Goal: Information Seeking & Learning: Learn about a topic

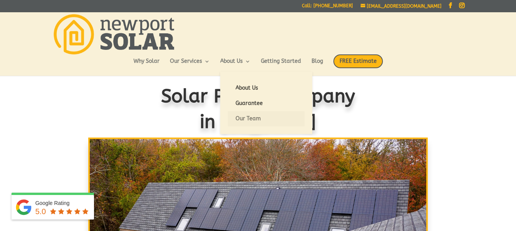
click at [254, 116] on link "Our Team" at bounding box center [266, 118] width 77 height 15
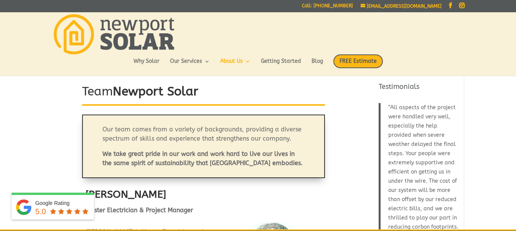
drag, startPoint x: 8, startPoint y: 191, endPoint x: 44, endPoint y: 194, distance: 35.8
click at [88, 192] on strong "[PERSON_NAME]" at bounding box center [126, 194] width 81 height 12
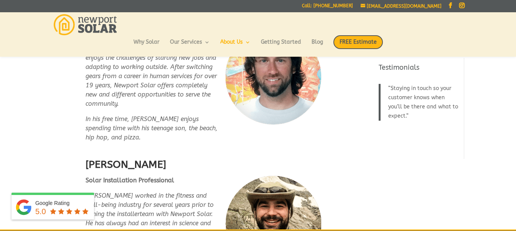
scroll to position [1673, 0]
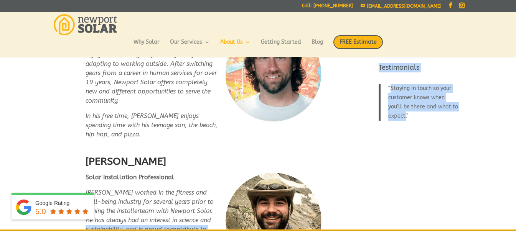
drag, startPoint x: 84, startPoint y: 199, endPoint x: 49, endPoint y: 186, distance: 37.7
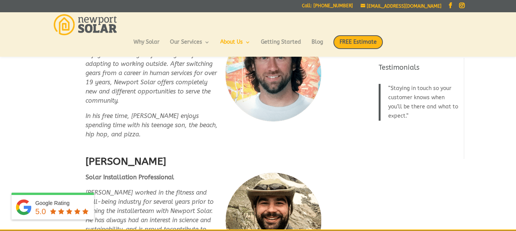
click at [82, 202] on div "Google Rating" at bounding box center [62, 204] width 55 height 8
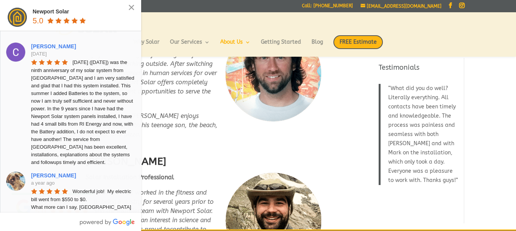
click at [130, 9] on button "×" at bounding box center [131, 7] width 7 height 7
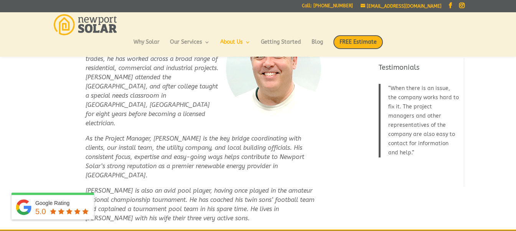
scroll to position [181, 0]
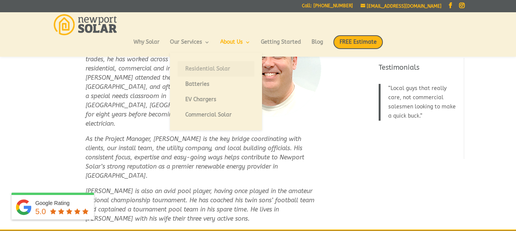
click at [198, 68] on link "Residential Solar" at bounding box center [216, 68] width 77 height 15
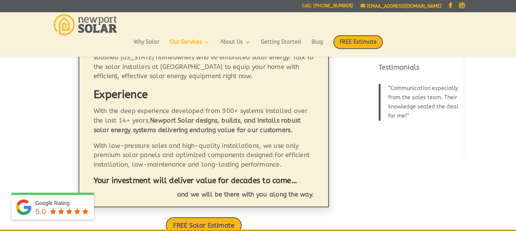
scroll to position [180, 0]
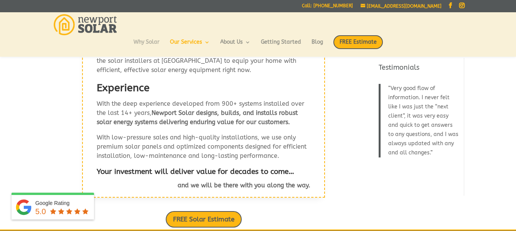
click at [140, 43] on link "Why Solar" at bounding box center [147, 46] width 26 height 13
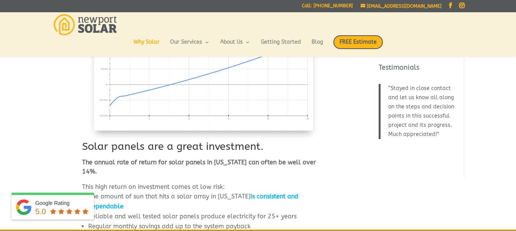
scroll to position [436, 0]
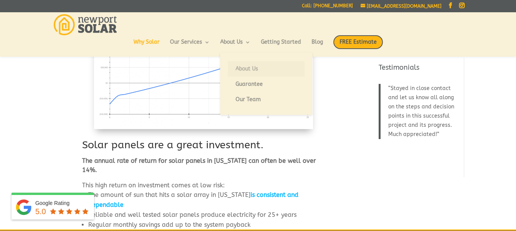
click at [243, 66] on link "About Us" at bounding box center [266, 68] width 77 height 15
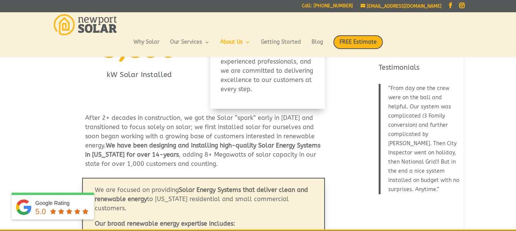
scroll to position [180, 0]
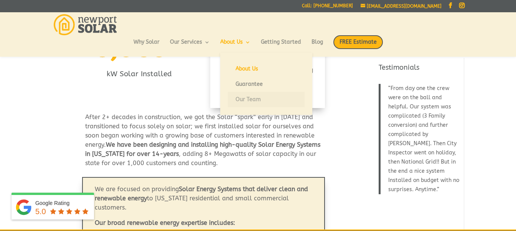
click at [249, 98] on link "Our Team" at bounding box center [266, 99] width 77 height 15
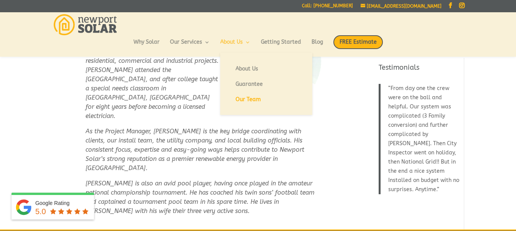
scroll to position [184, 0]
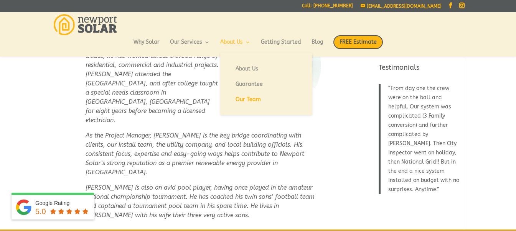
click at [233, 41] on link "About Us" at bounding box center [235, 46] width 30 height 13
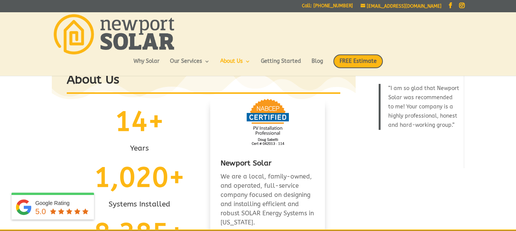
scroll to position [12, 0]
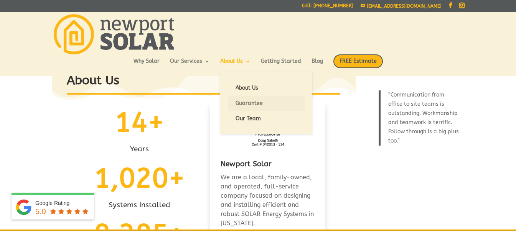
click at [246, 105] on link "Guarantee" at bounding box center [266, 103] width 77 height 15
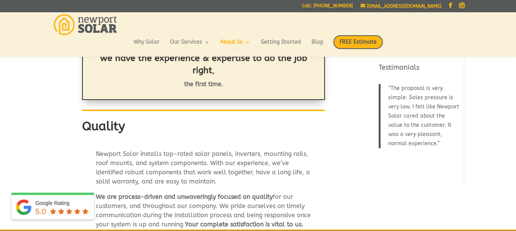
scroll to position [315, 0]
click at [103, 20] on img at bounding box center [85, 24] width 63 height 21
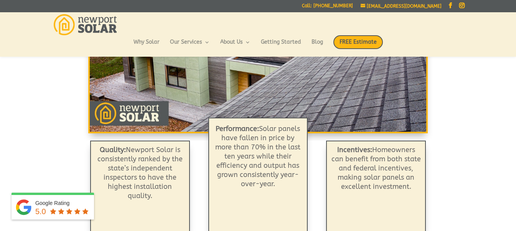
scroll to position [173, 0]
